Goal: Task Accomplishment & Management: Manage account settings

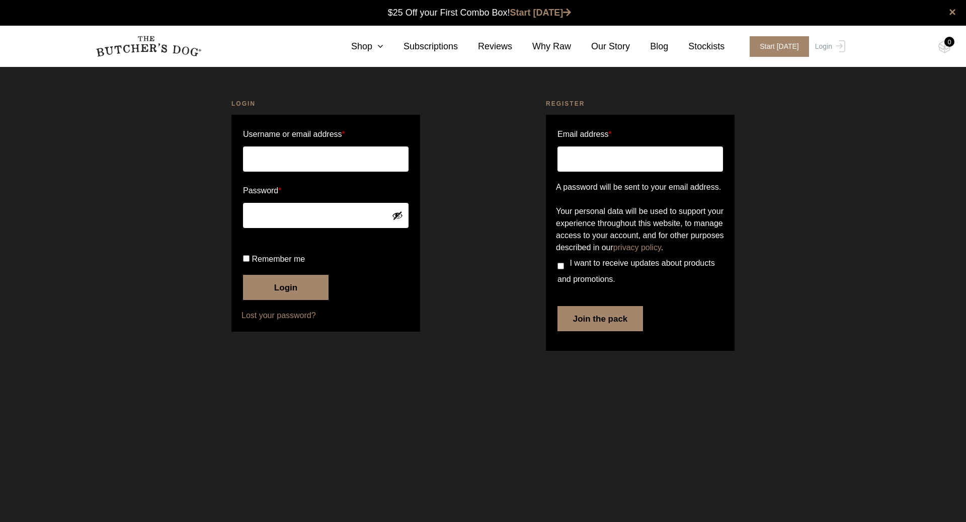
type input "[EMAIL_ADDRESS][DOMAIN_NAME]"
click at [264, 263] on span "Remember me" at bounding box center [278, 259] width 53 height 9
click at [250, 262] on input "Remember me" at bounding box center [246, 258] width 7 height 7
checkbox input "true"
click at [264, 300] on button "Login" at bounding box center [286, 287] width 86 height 25
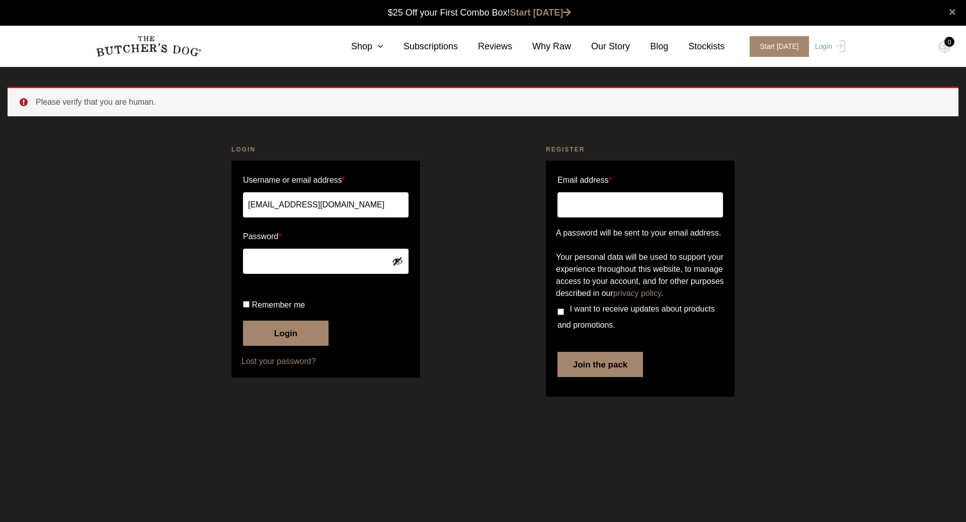
click at [244, 307] on input "Remember me" at bounding box center [246, 304] width 7 height 7
checkbox input "true"
click at [259, 346] on button "Login" at bounding box center [286, 333] width 86 height 25
click at [294, 346] on button "Login" at bounding box center [286, 333] width 86 height 25
click at [269, 346] on button "Login" at bounding box center [286, 333] width 86 height 25
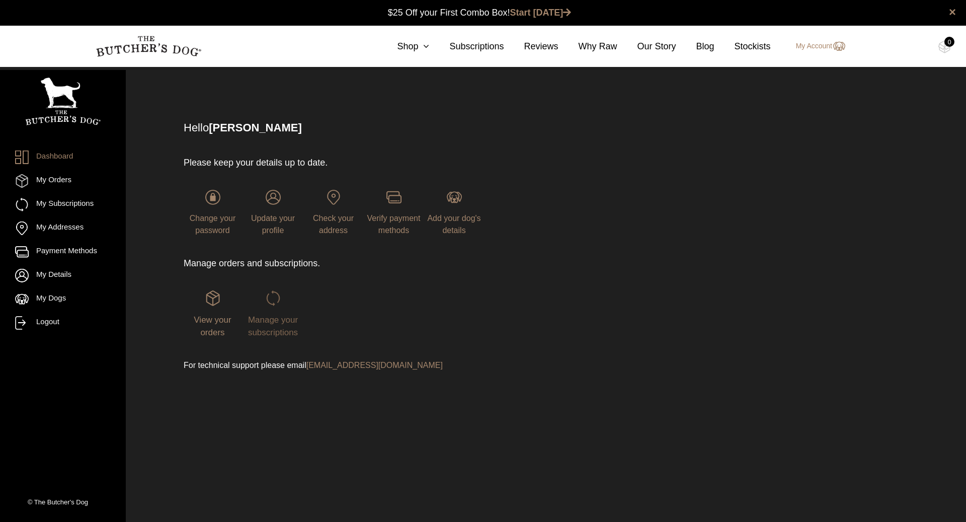
click at [273, 323] on span "Manage your subscriptions" at bounding box center [273, 326] width 50 height 23
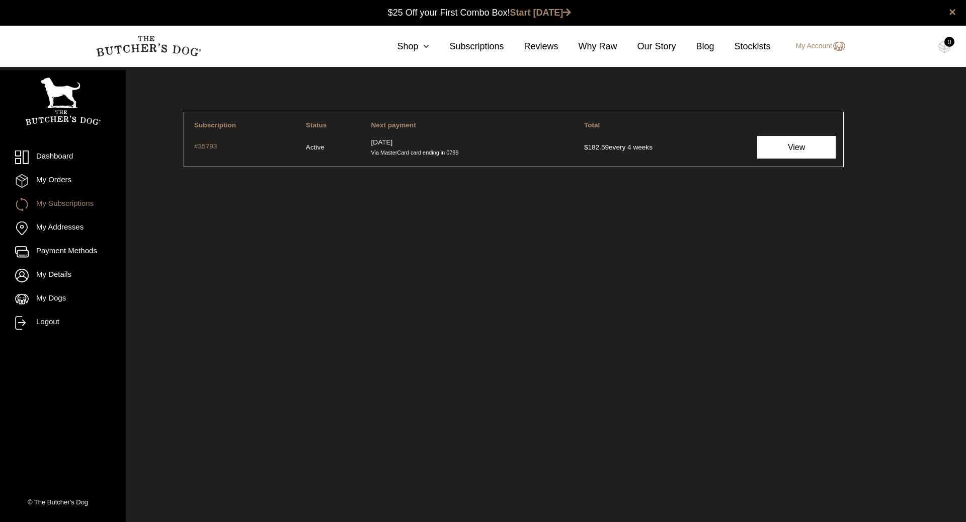
click at [783, 152] on link "View" at bounding box center [796, 147] width 78 height 23
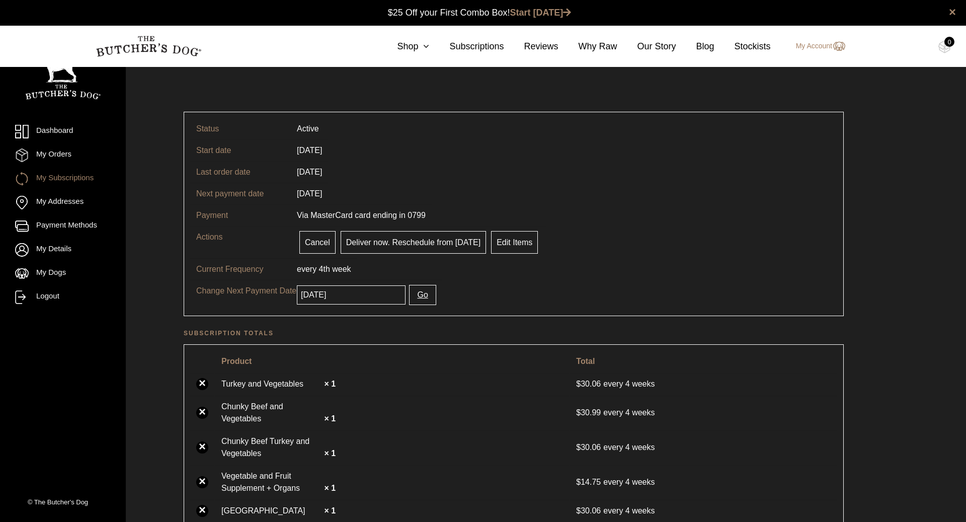
scroll to position [1, 0]
click at [363, 295] on input "2025-09-04" at bounding box center [351, 294] width 109 height 19
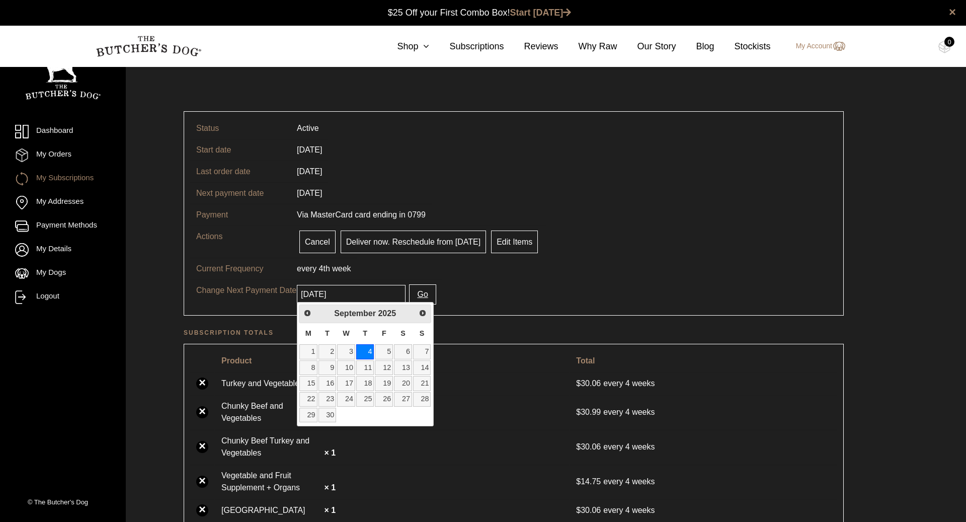
click at [382, 310] on span "2025" at bounding box center [387, 313] width 18 height 9
click at [425, 313] on span "Next" at bounding box center [423, 312] width 8 height 8
click at [348, 353] on link "1" at bounding box center [346, 351] width 18 height 15
type input "2025-10-01"
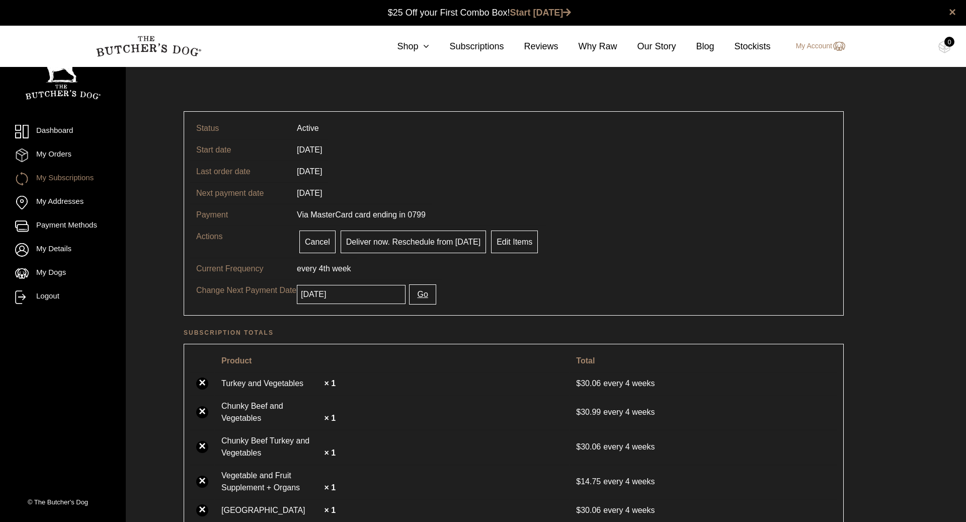
click at [413, 292] on button "Go" at bounding box center [422, 294] width 27 height 20
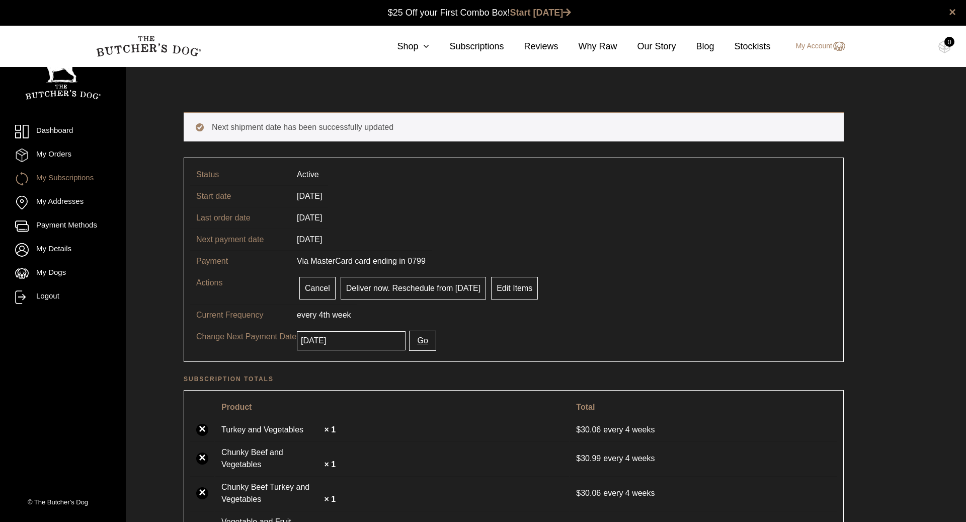
scroll to position [1, 0]
